Goal: Navigation & Orientation: Find specific page/section

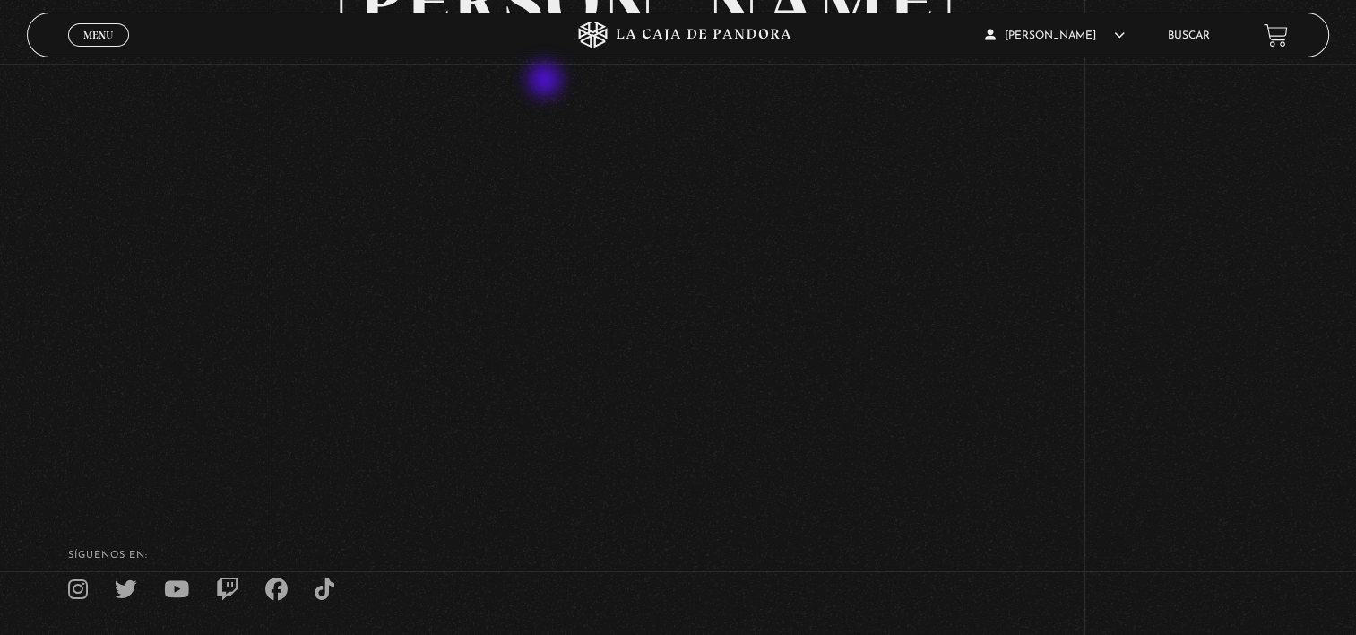
scroll to position [285, 0]
click at [357, 405] on div "Volver Agosto 28 830pm Trump / Maduro" at bounding box center [678, 164] width 677 height 644
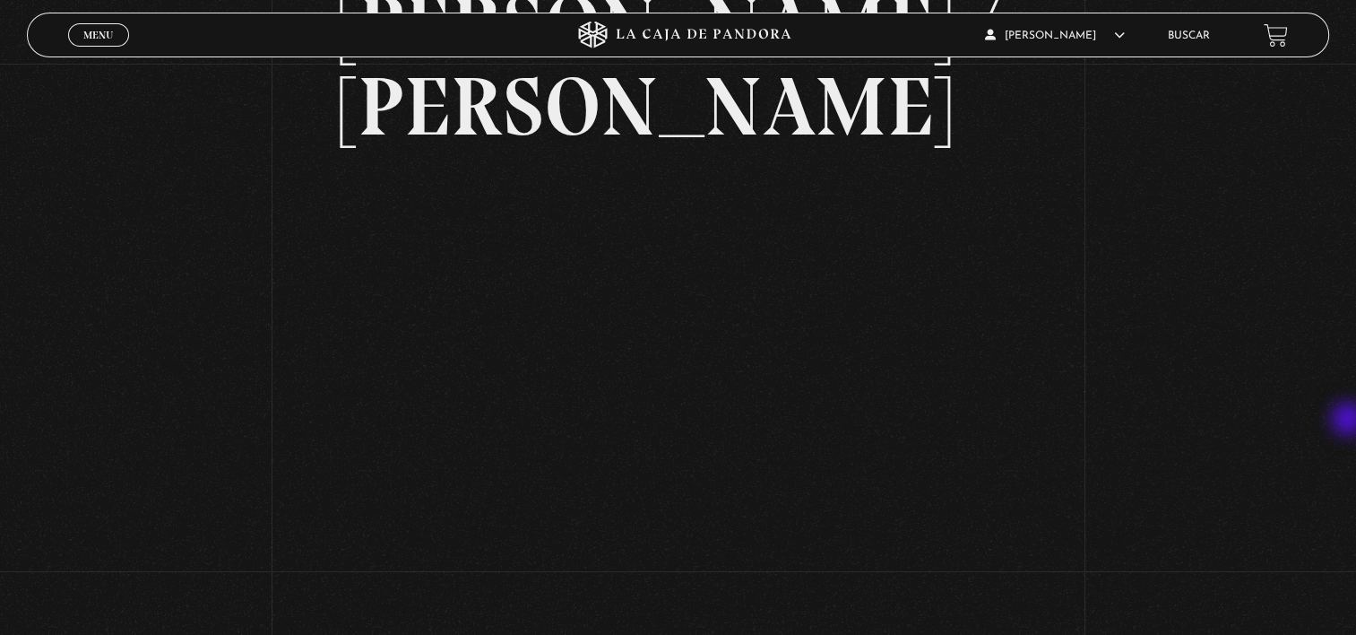
scroll to position [176, 0]
